Goal: Navigation & Orientation: Understand site structure

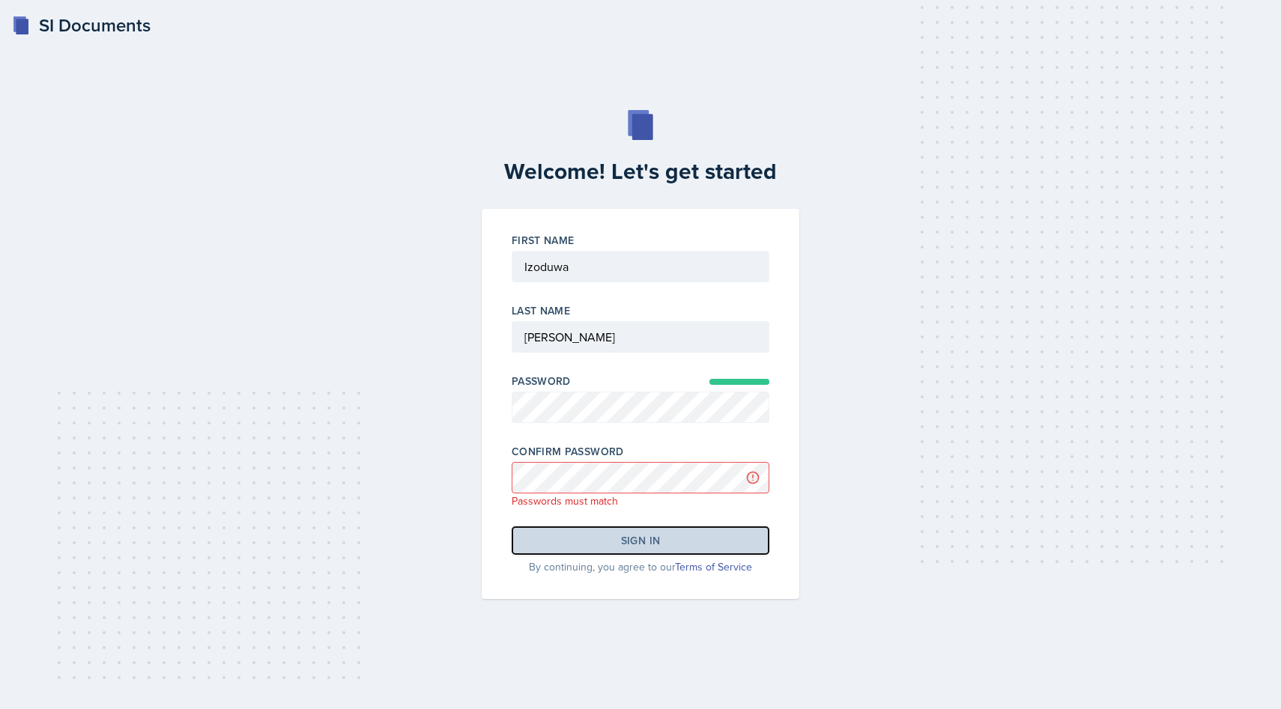
click at [593, 538] on button "Sign in" at bounding box center [641, 540] width 258 height 28
click at [732, 532] on button "Sign in" at bounding box center [641, 540] width 258 height 28
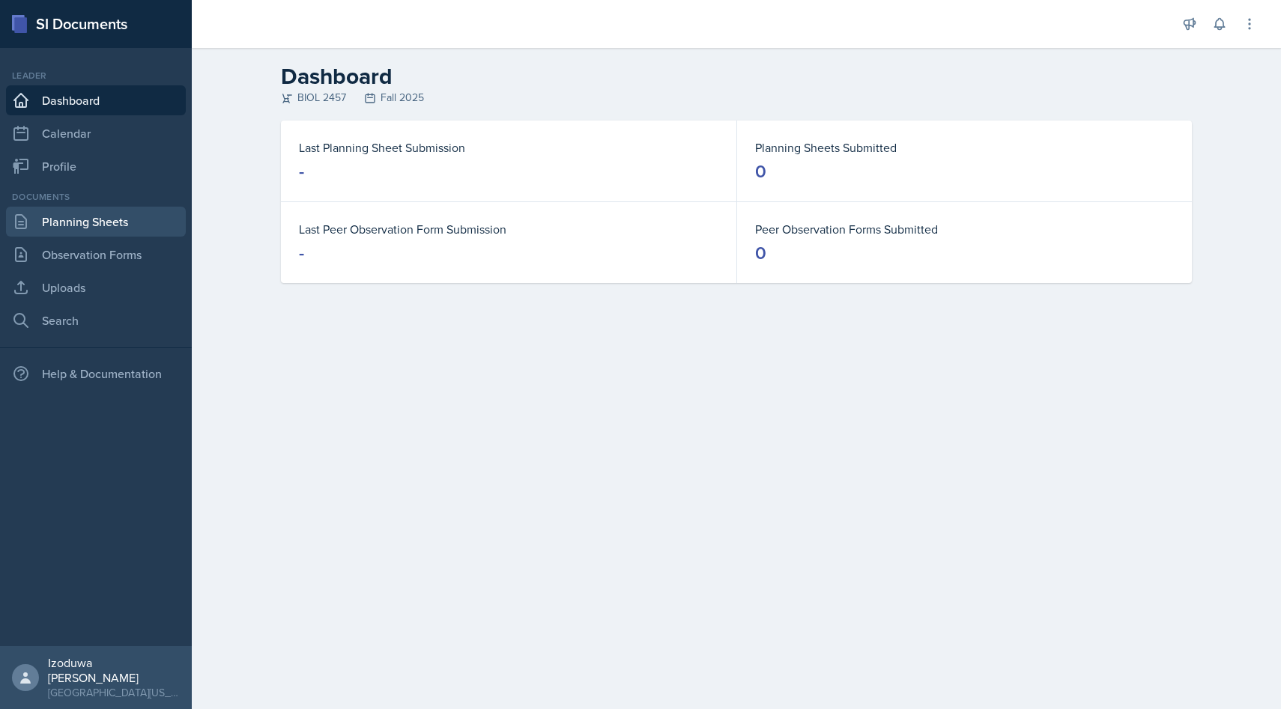
click at [113, 228] on link "Planning Sheets" at bounding box center [96, 222] width 180 height 30
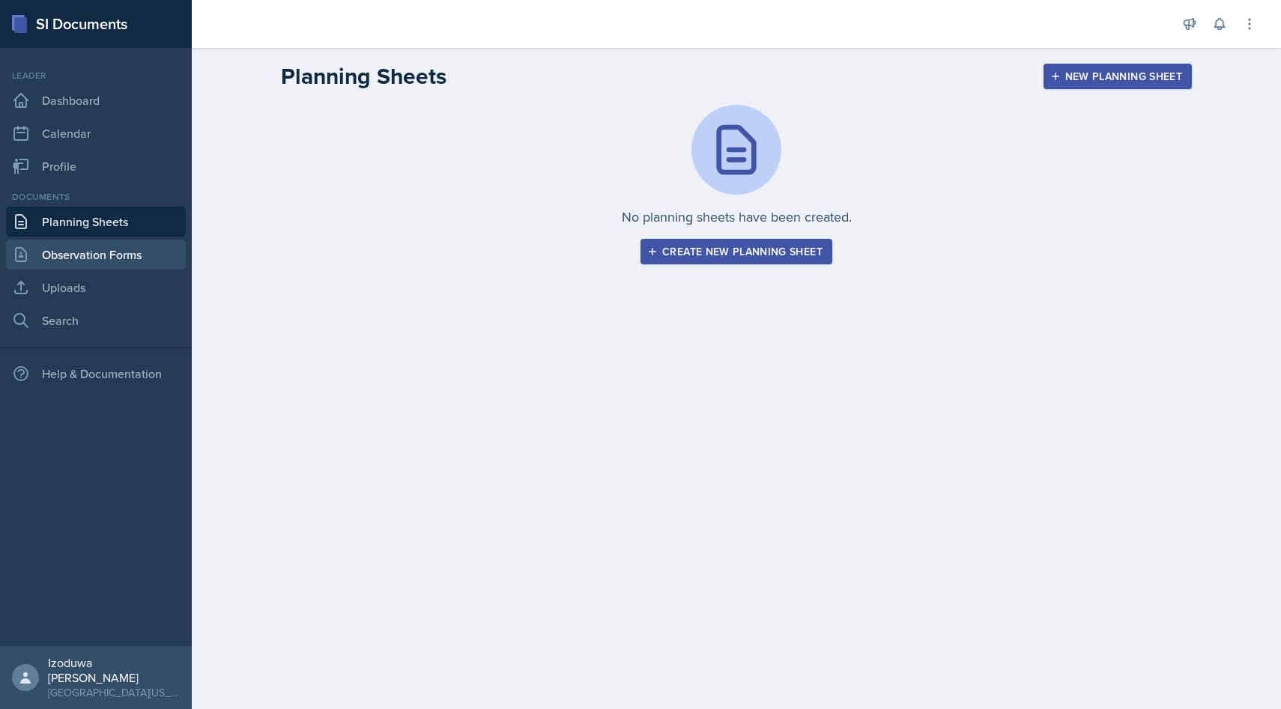
click at [118, 254] on link "Observation Forms" at bounding box center [96, 255] width 180 height 30
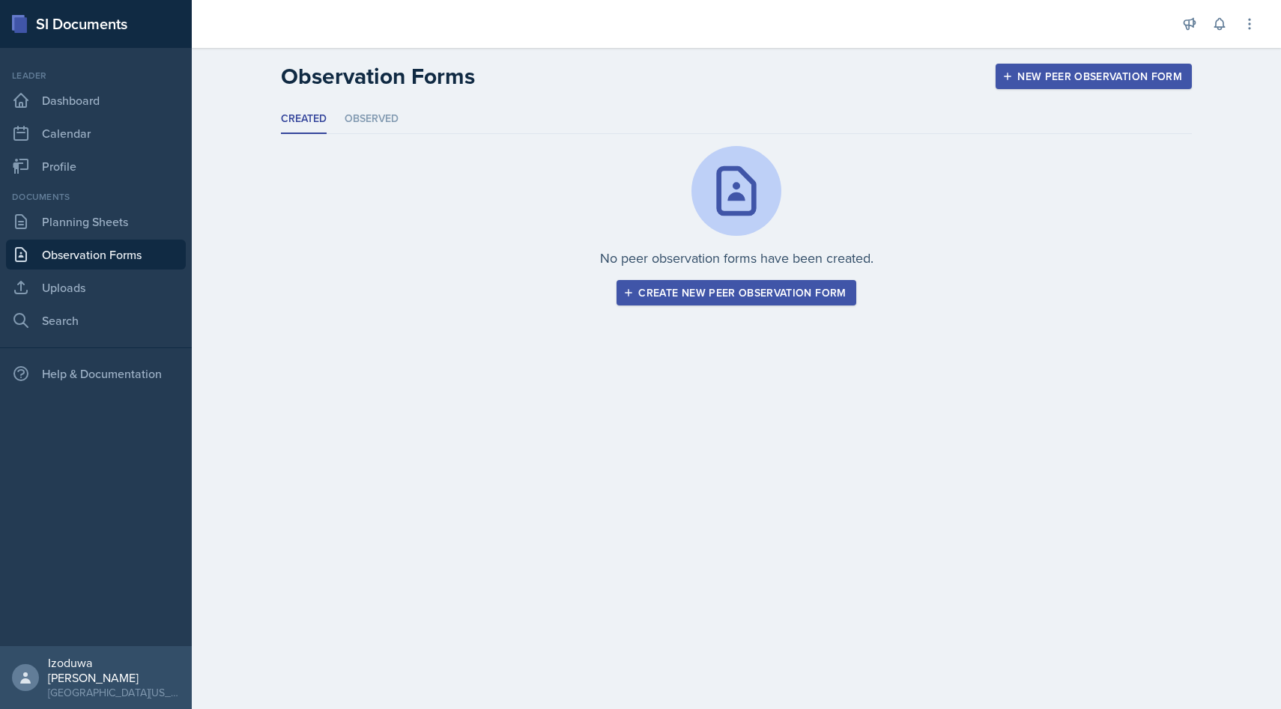
click at [391, 101] on header "Observation Forms New Peer Observation Form" at bounding box center [736, 76] width 1089 height 57
click at [389, 115] on li "Observed" at bounding box center [371, 119] width 54 height 29
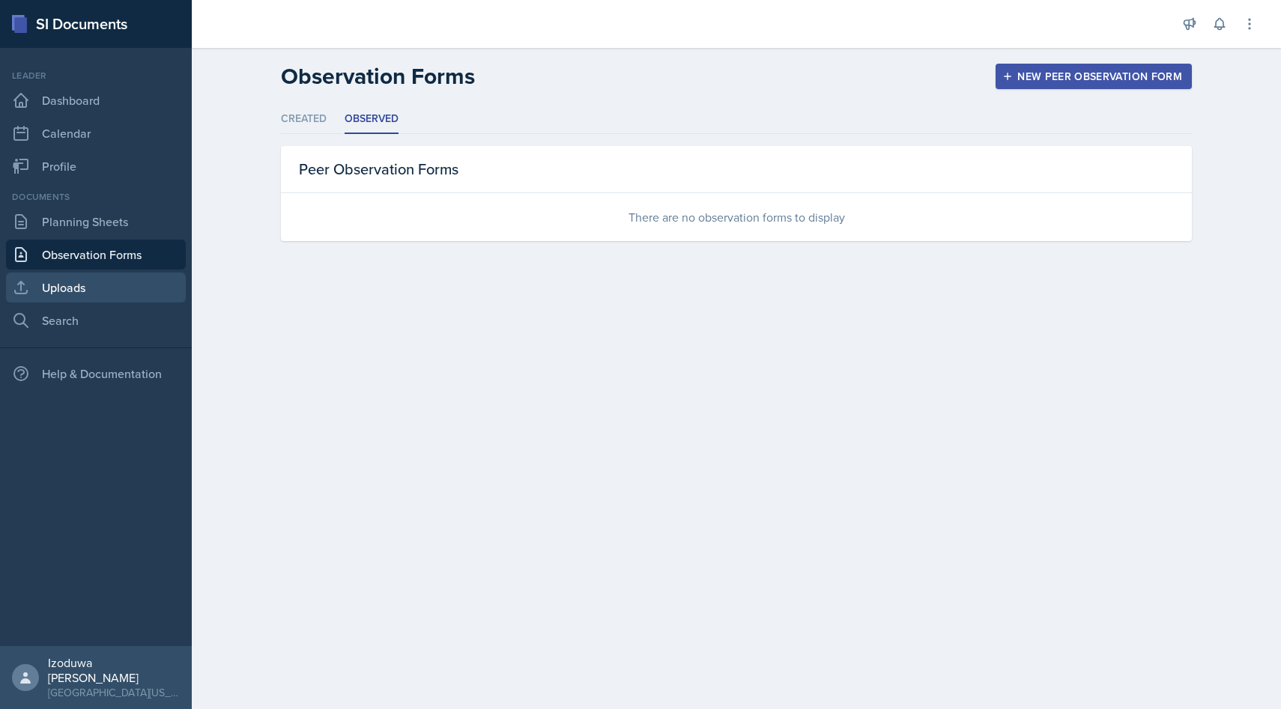
click at [150, 294] on link "Uploads" at bounding box center [96, 288] width 180 height 30
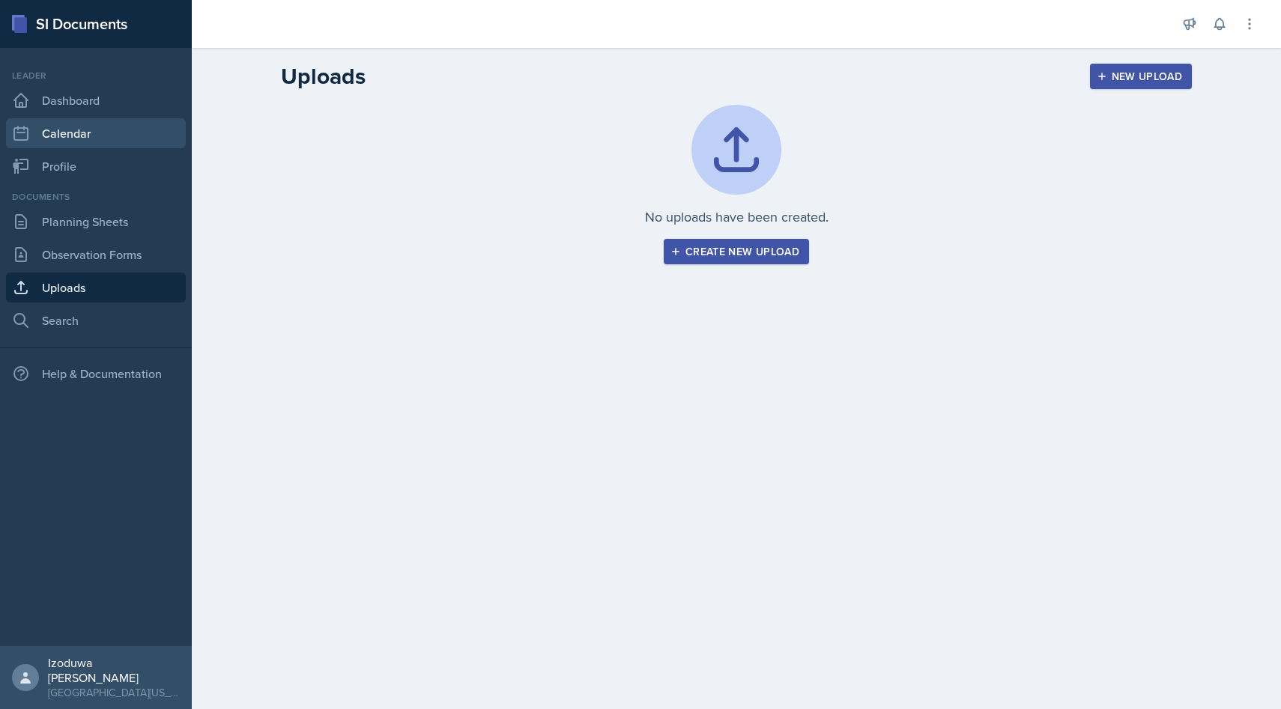
click at [145, 132] on link "Calendar" at bounding box center [96, 133] width 180 height 30
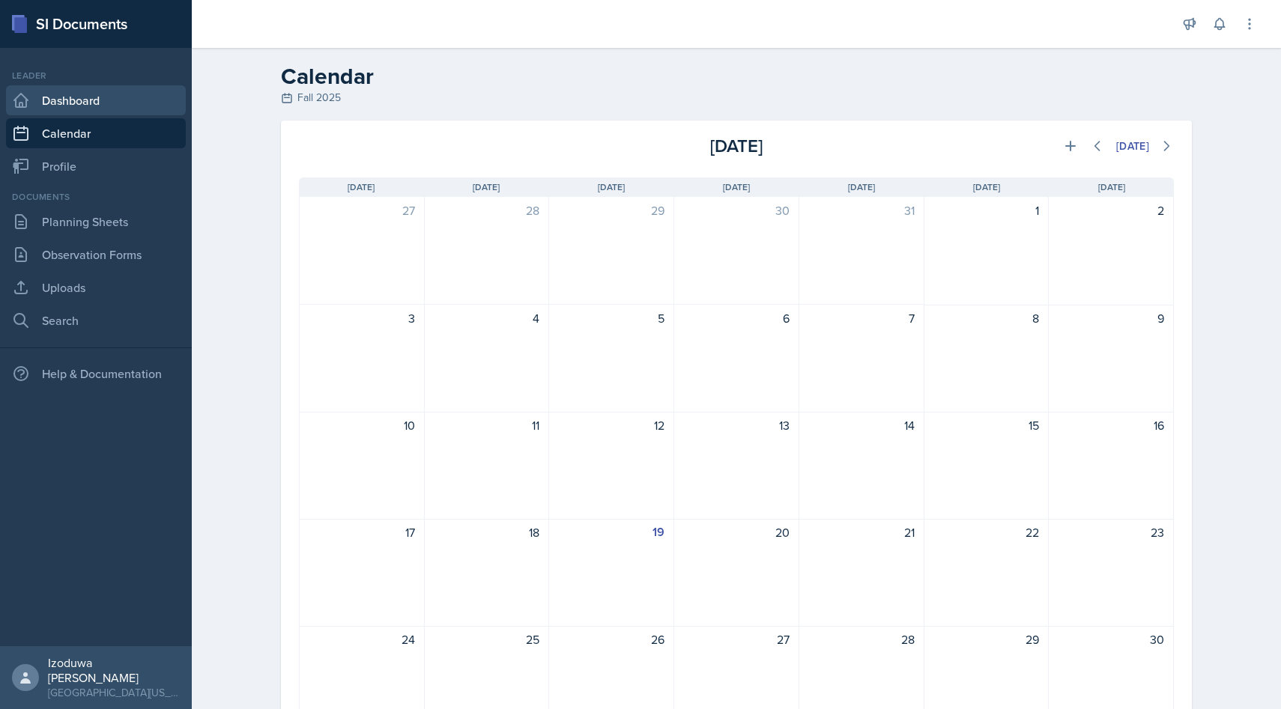
click at [142, 95] on link "Dashboard" at bounding box center [96, 100] width 180 height 30
